Goal: Task Accomplishment & Management: Complete application form

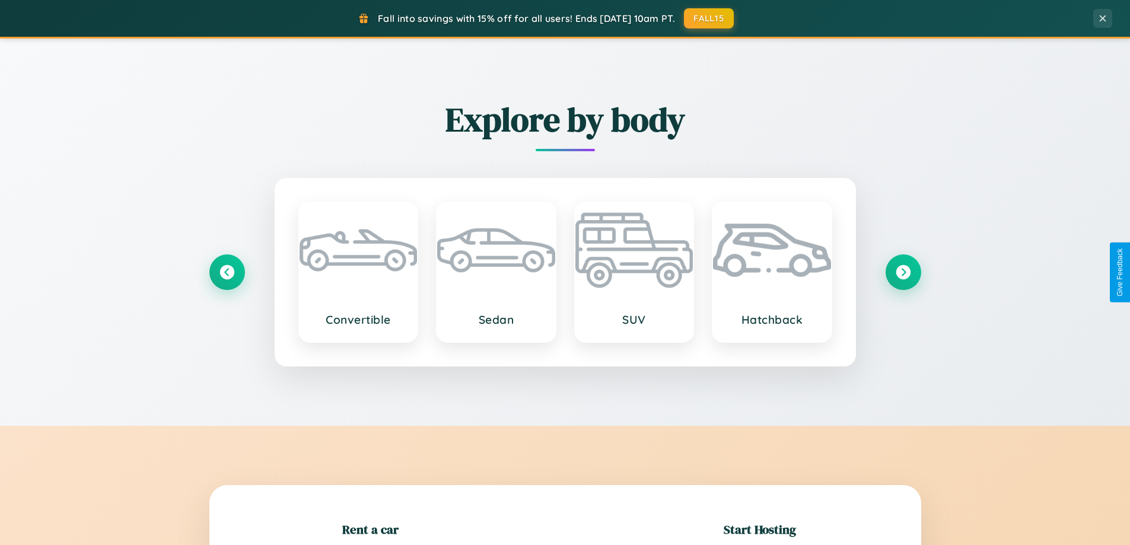
scroll to position [256, 0]
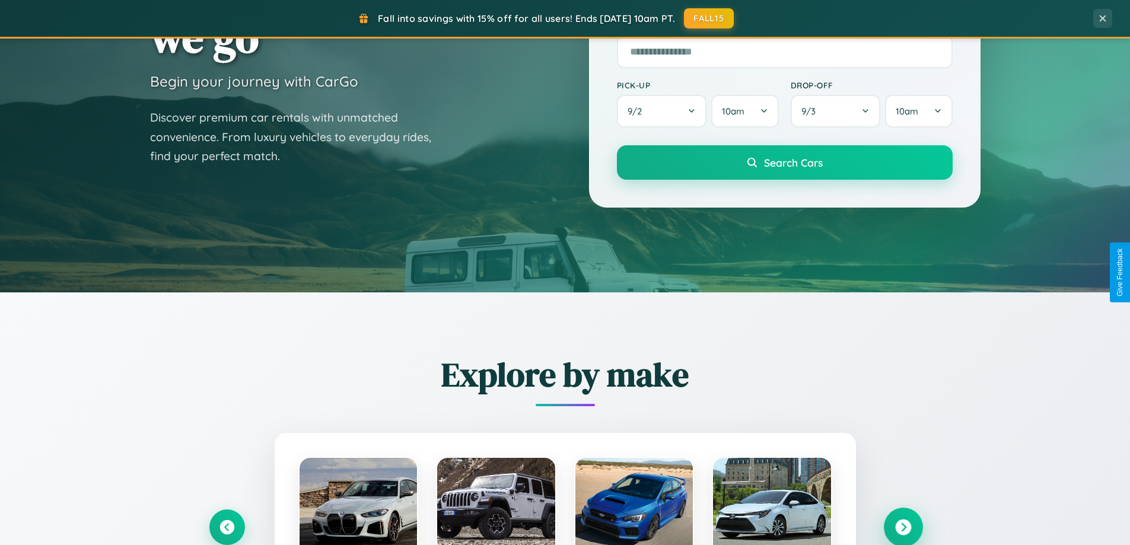
click at [903, 528] on icon at bounding box center [903, 528] width 16 height 16
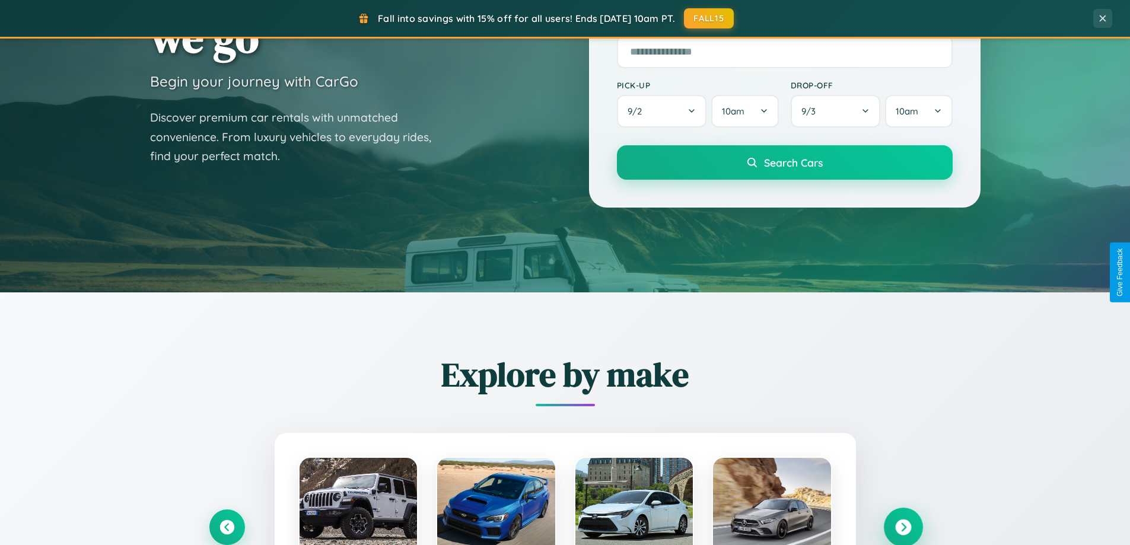
click at [903, 526] on icon at bounding box center [903, 528] width 16 height 16
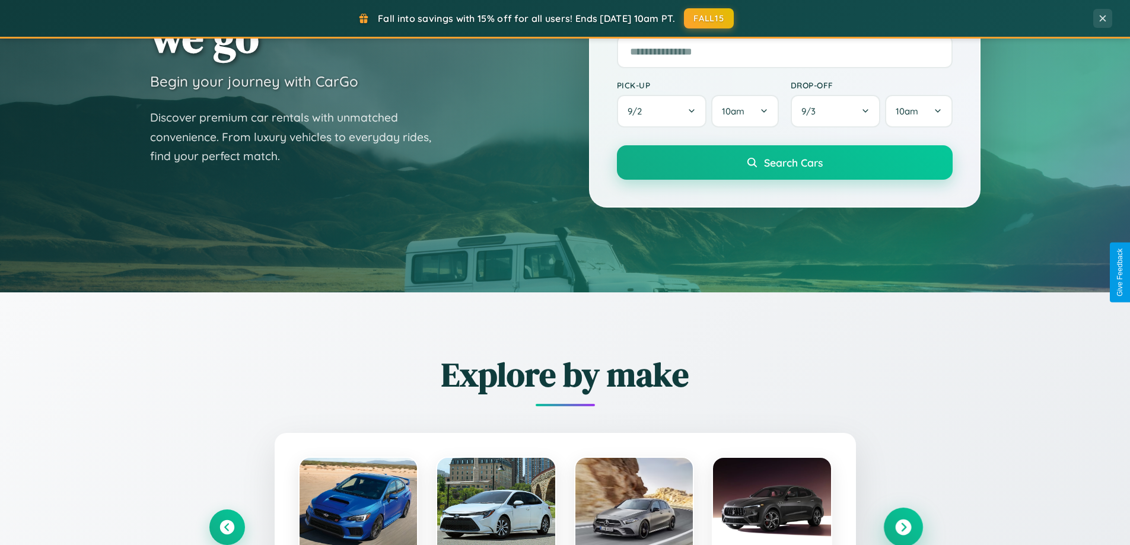
click at [903, 526] on icon at bounding box center [903, 528] width 16 height 16
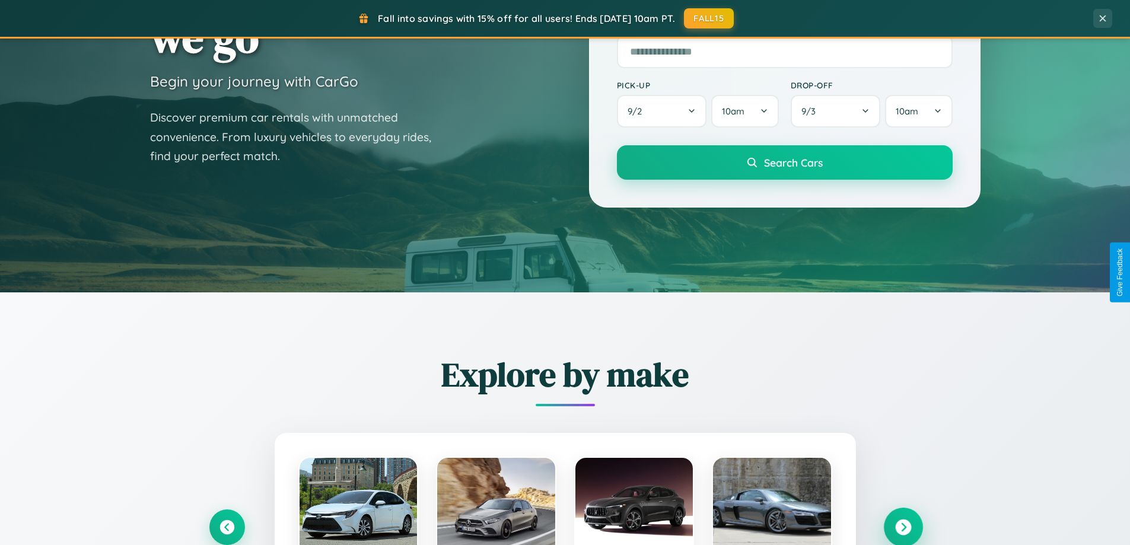
click at [903, 526] on icon at bounding box center [903, 528] width 16 height 16
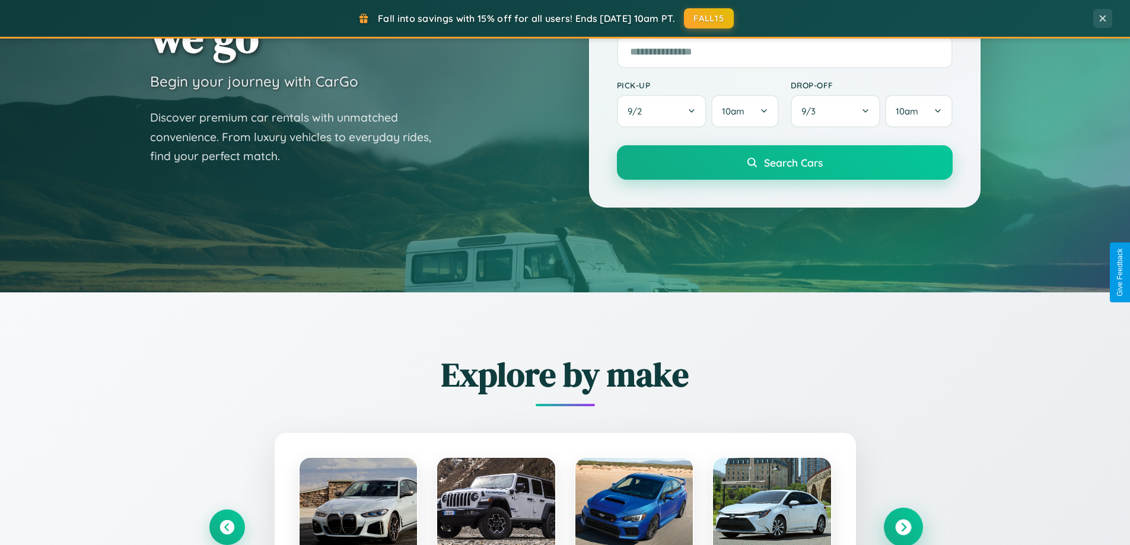
scroll to position [1906, 0]
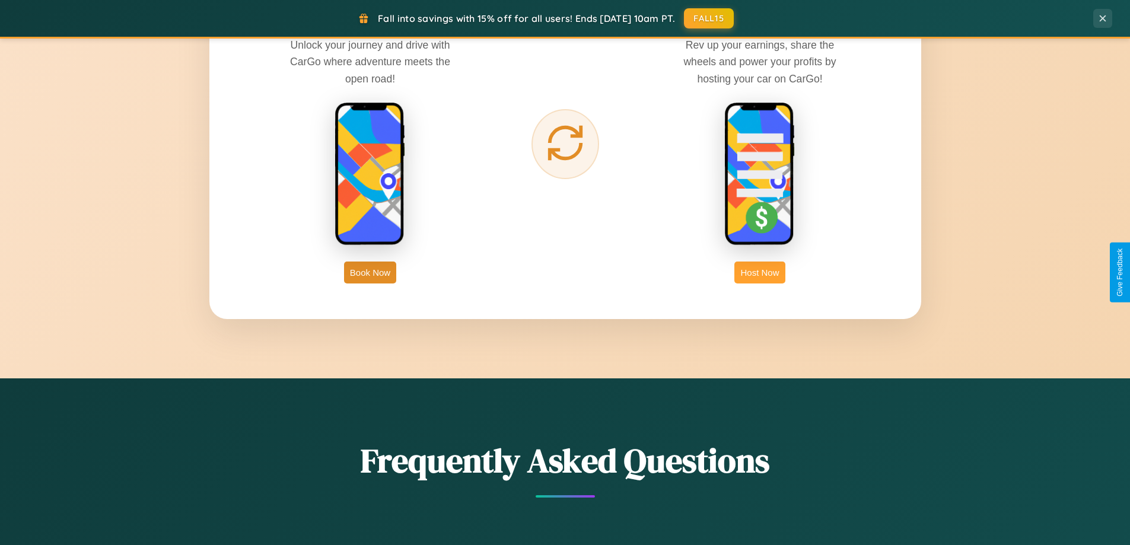
click at [760, 272] on button "Host Now" at bounding box center [760, 273] width 50 height 22
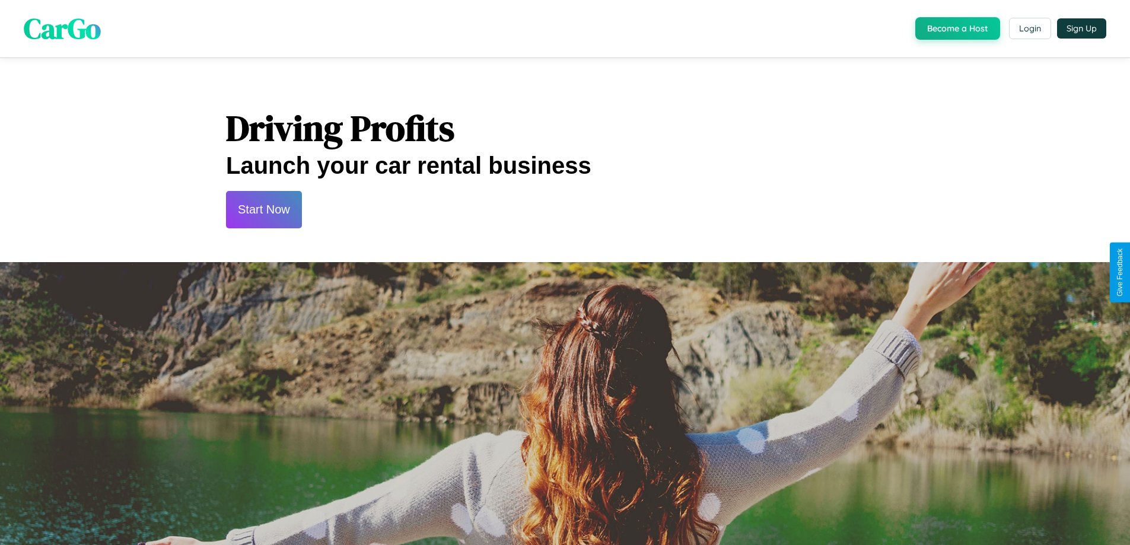
click at [263, 209] on button "Start Now" at bounding box center [264, 209] width 76 height 37
